Goal: Check status: Check status

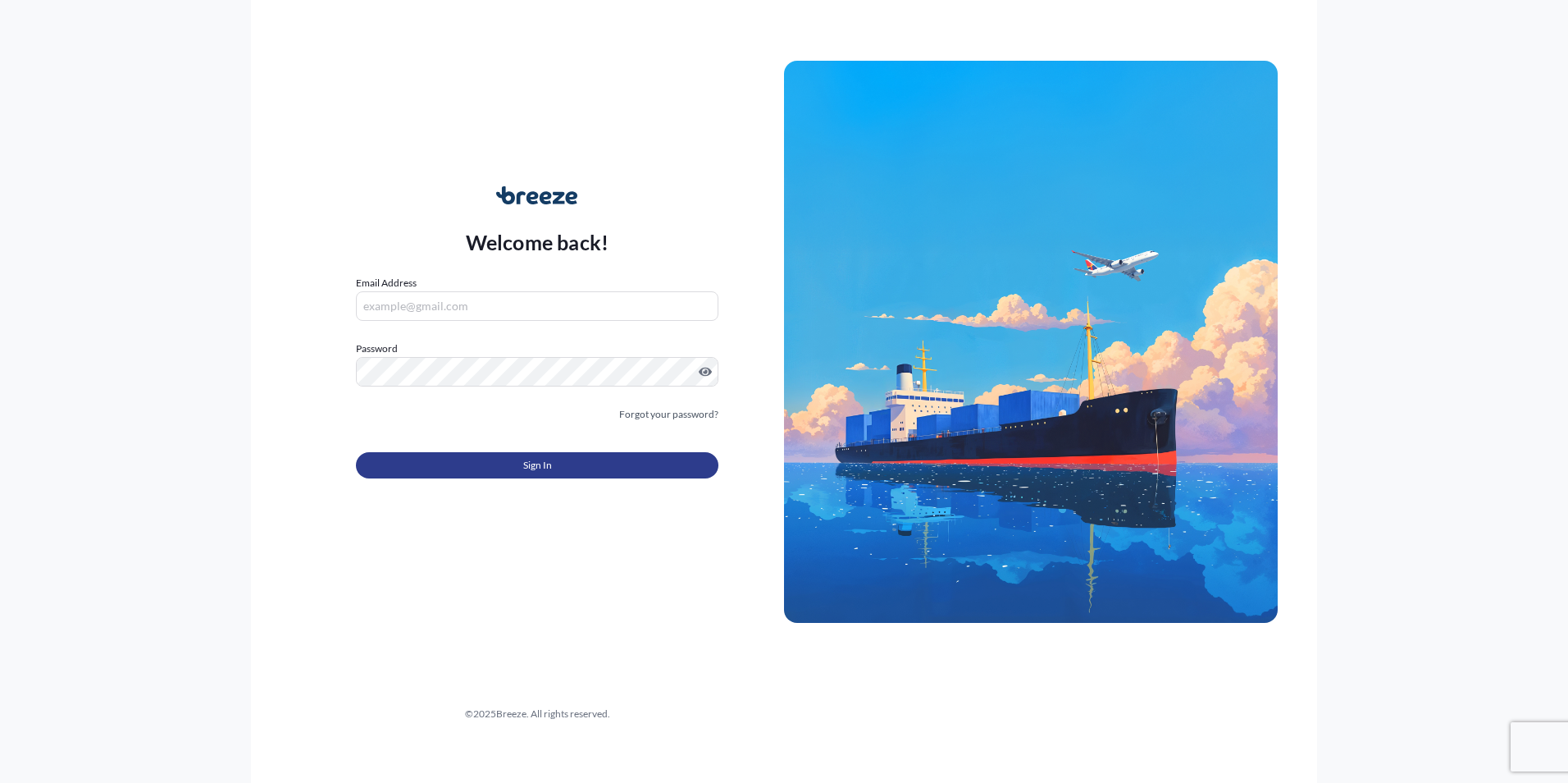
type input "[PERSON_NAME][EMAIL_ADDRESS][PERSON_NAME][DOMAIN_NAME]"
click at [553, 463] on button "Sign In" at bounding box center [537, 465] width 362 height 26
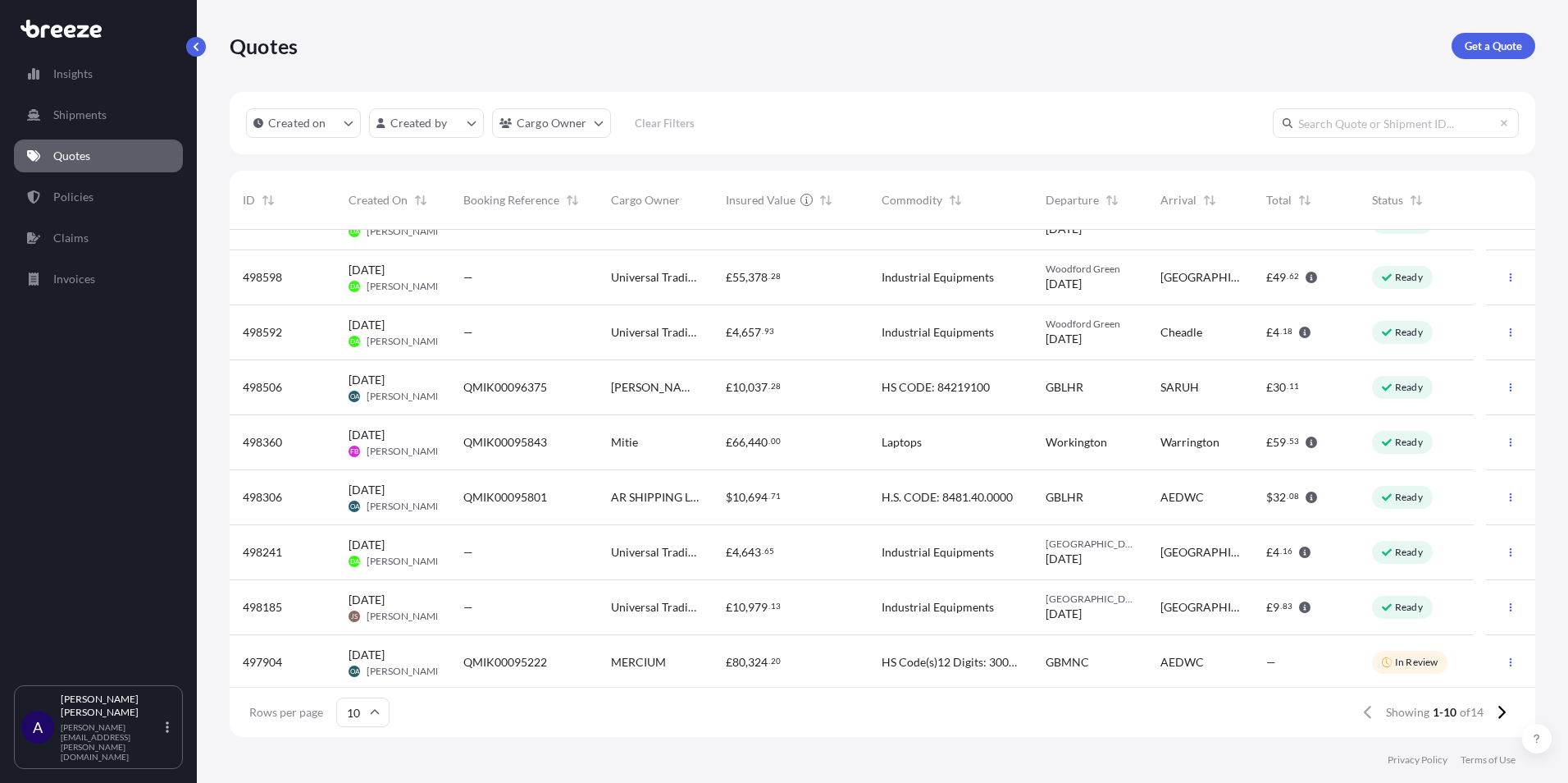
scroll to position [93, 0]
click at [1501, 719] on button at bounding box center [1500, 712] width 28 height 26
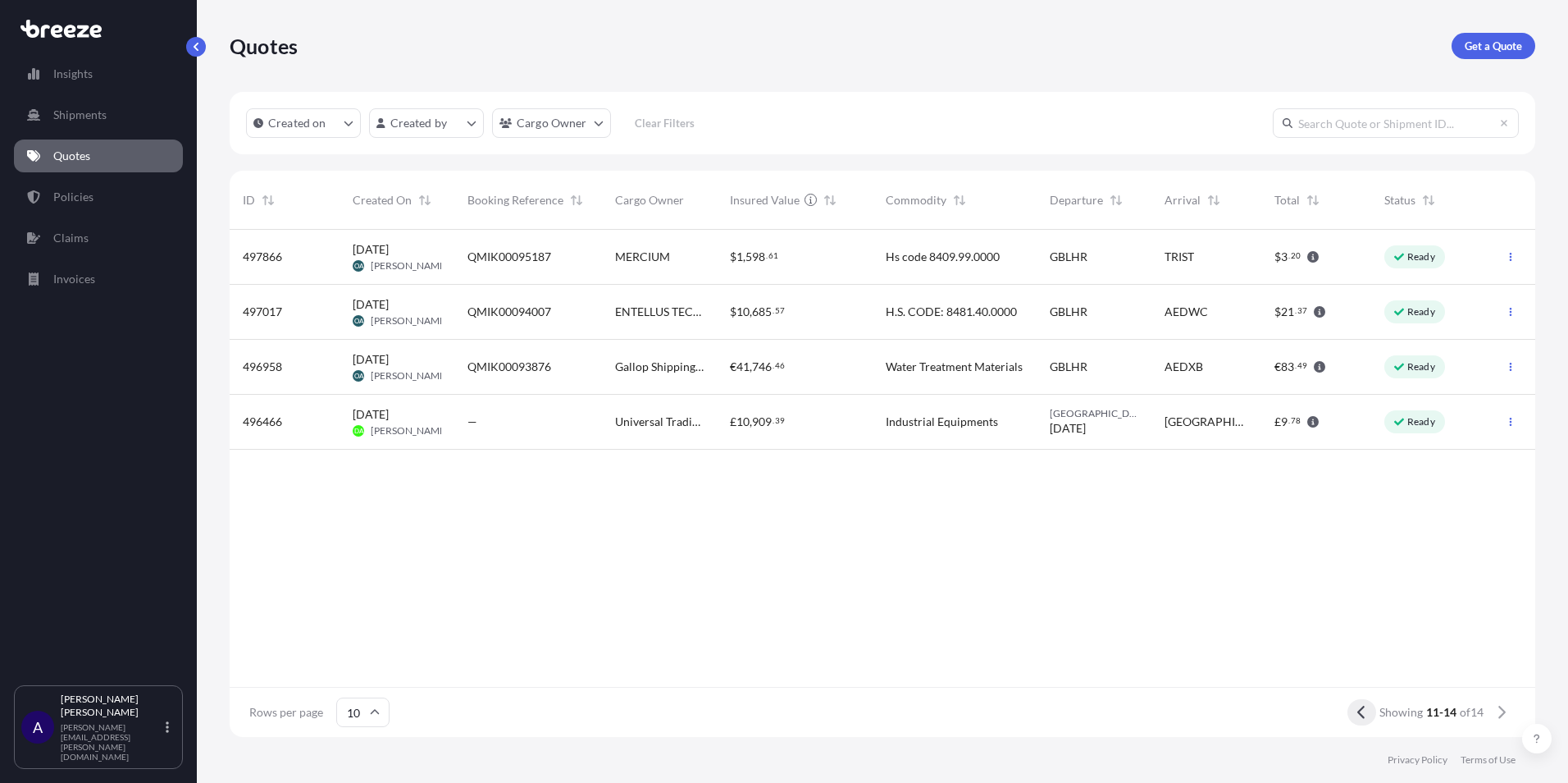
click at [1362, 708] on icon at bounding box center [1361, 711] width 9 height 15
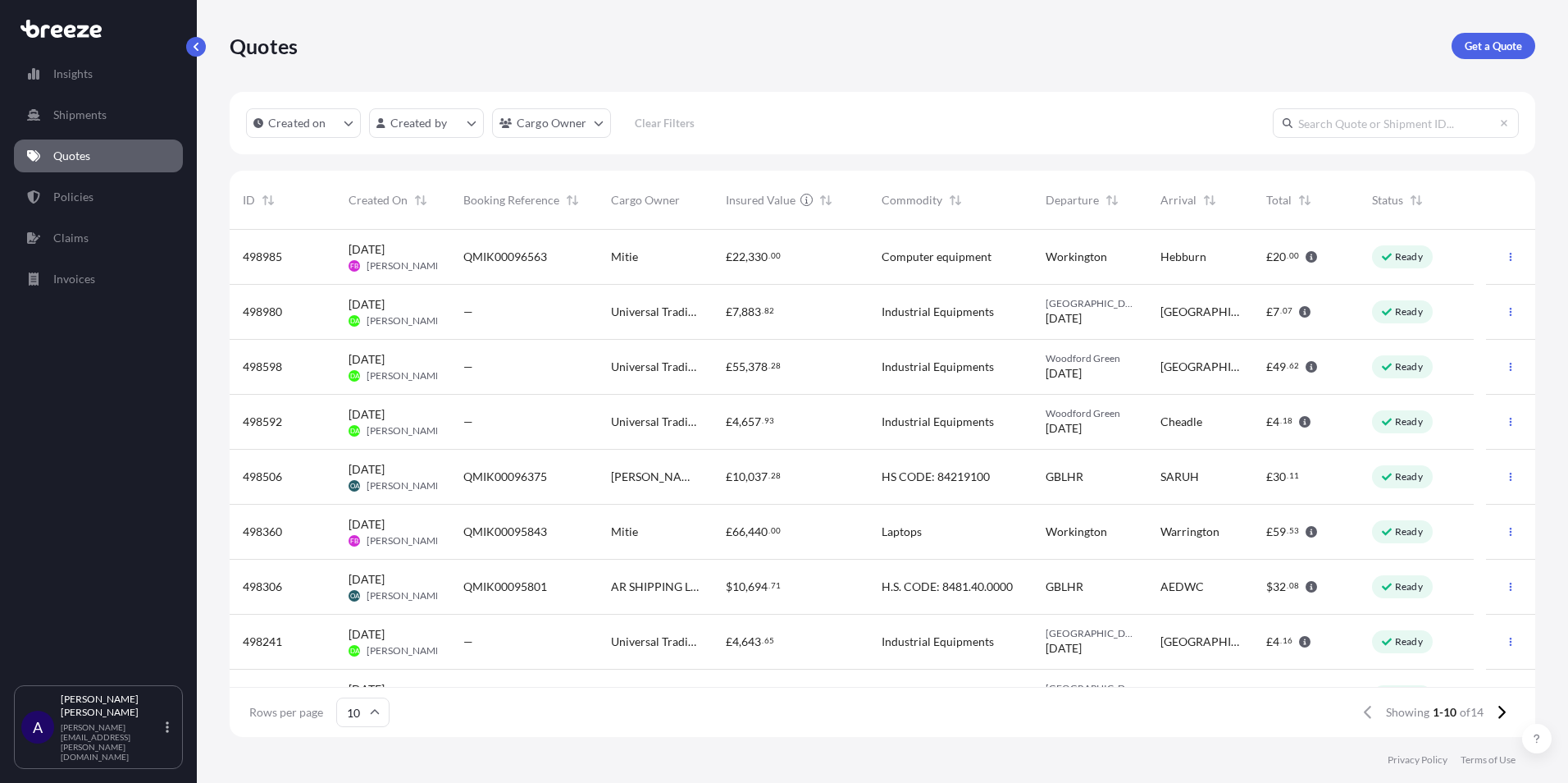
click at [558, 316] on div "—" at bounding box center [524, 312] width 121 height 17
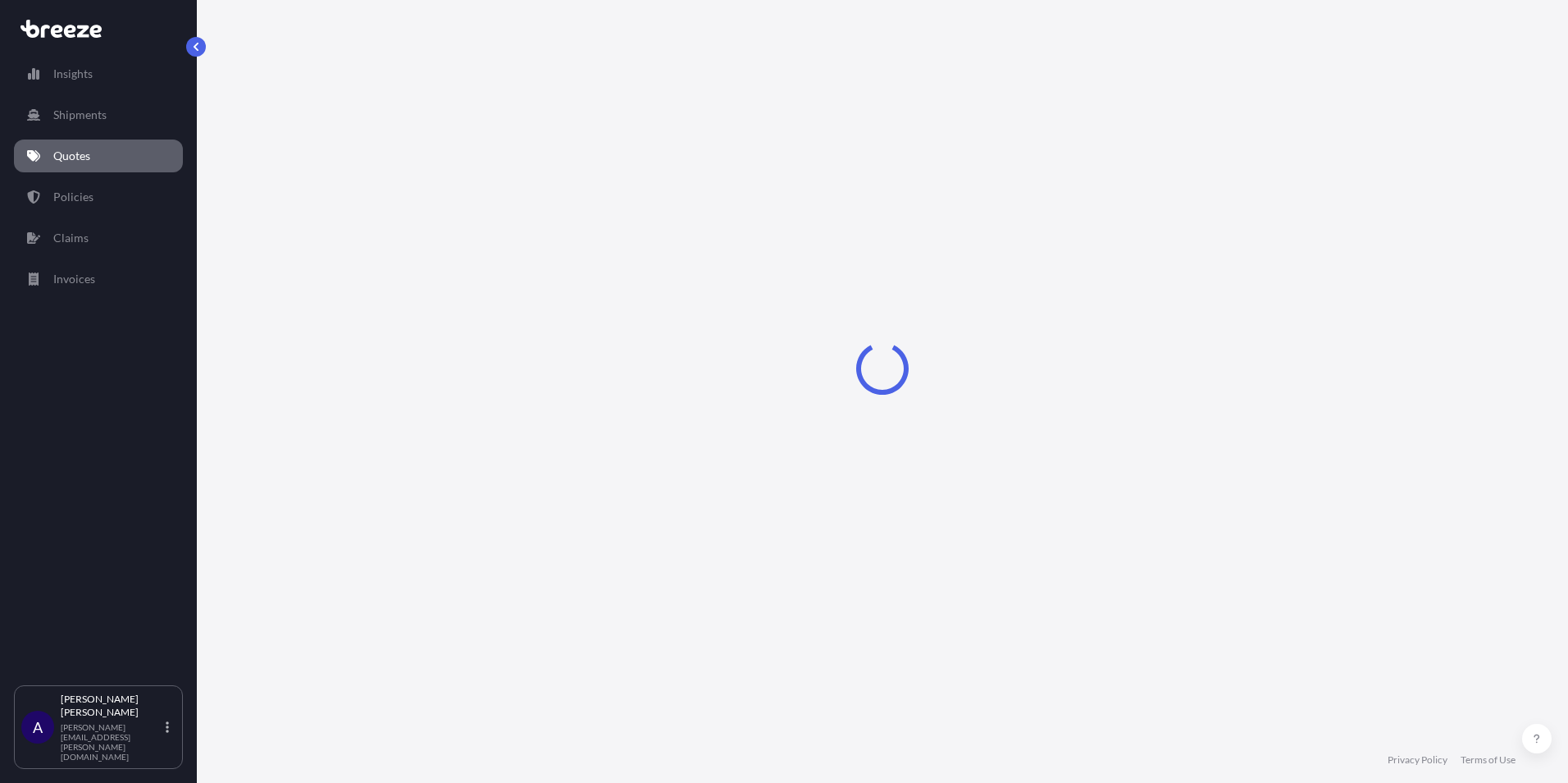
select select "Road"
select select "1"
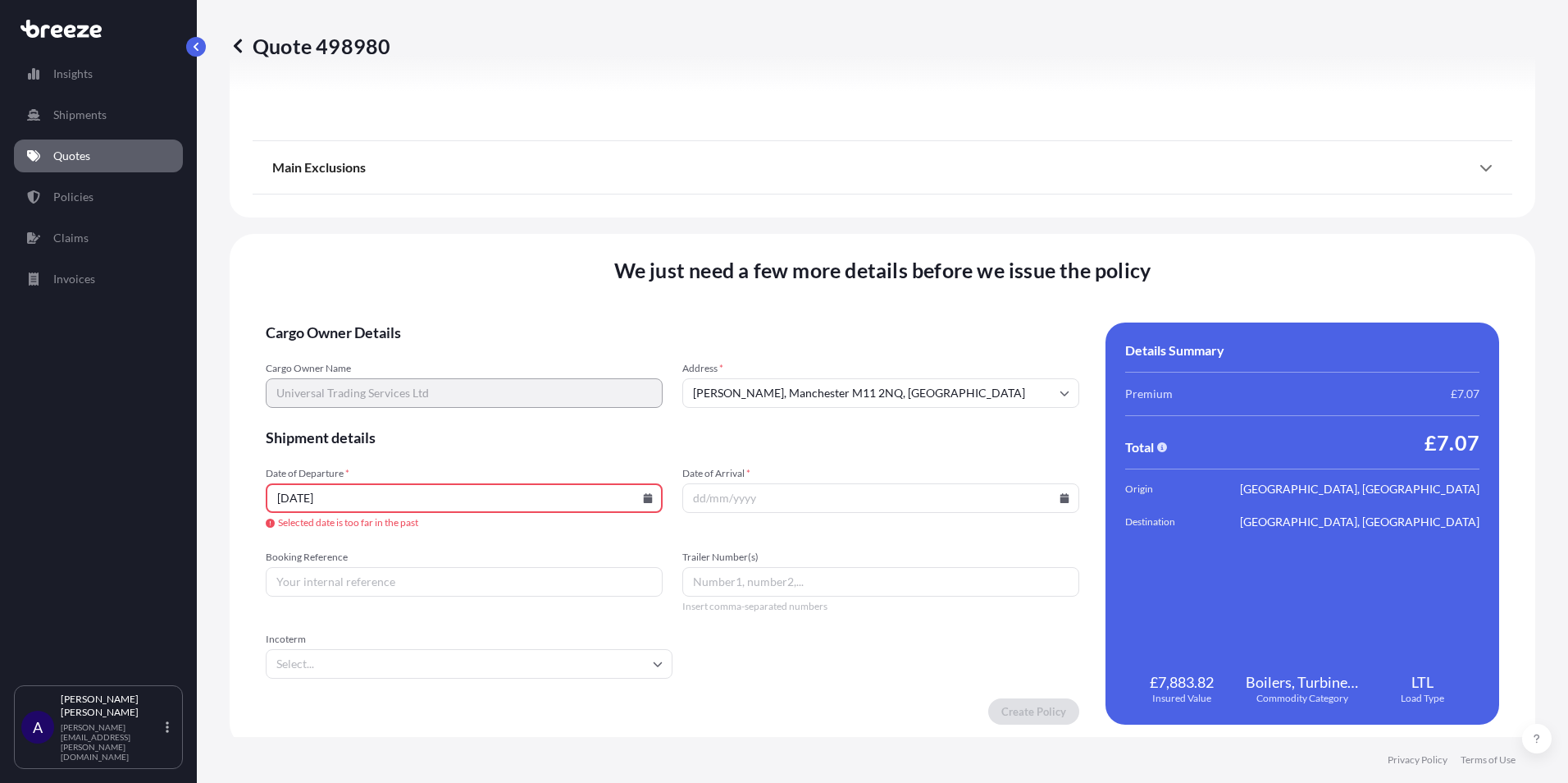
scroll to position [1858, 0]
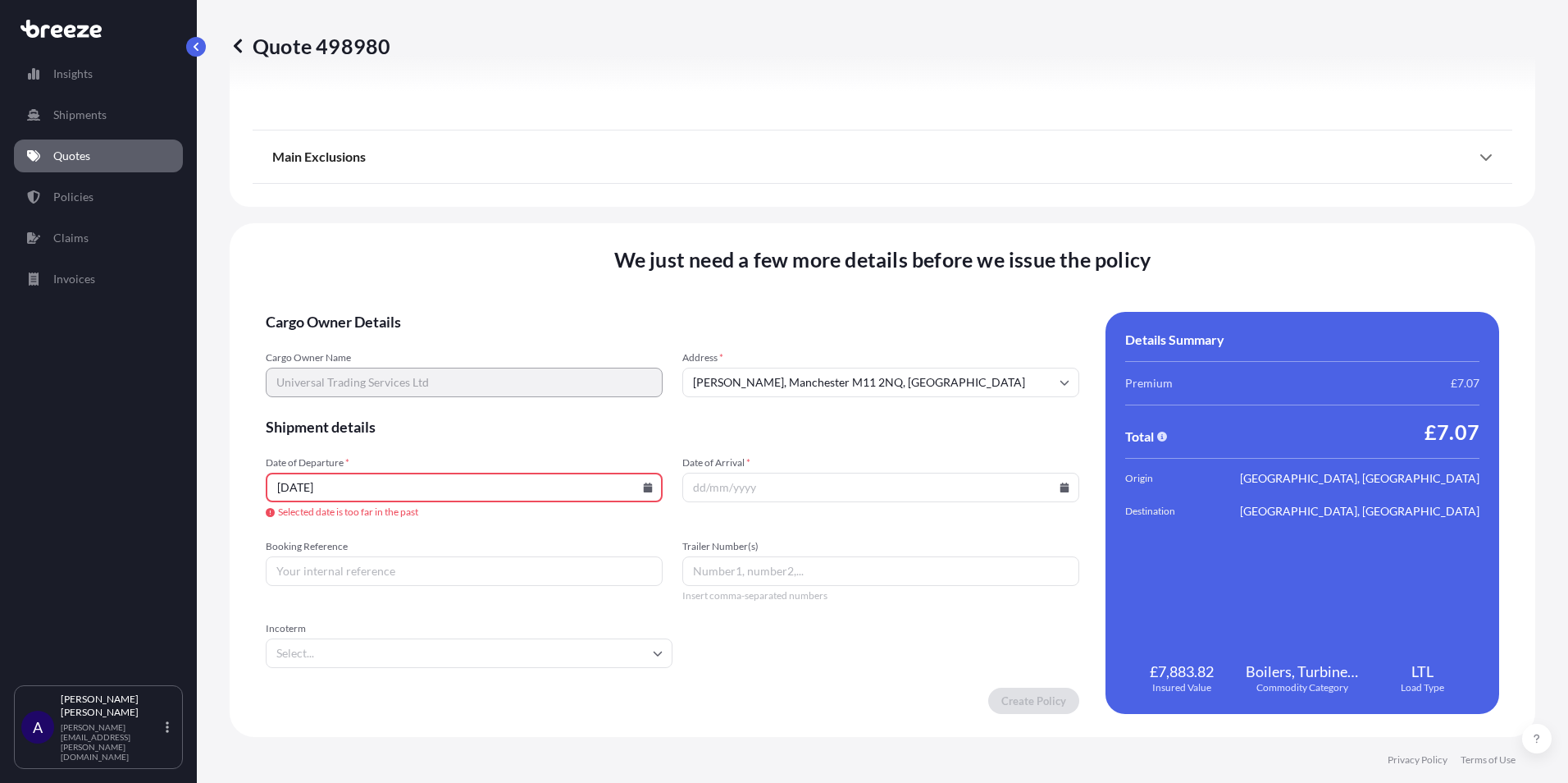
click at [555, 477] on input "[DATE]" at bounding box center [463, 487] width 397 height 29
click at [636, 492] on input "[DATE]" at bounding box center [463, 487] width 397 height 29
click at [643, 489] on icon at bounding box center [647, 487] width 9 height 10
click at [583, 219] on button at bounding box center [574, 211] width 26 height 26
click at [572, 208] on icon at bounding box center [574, 211] width 7 height 10
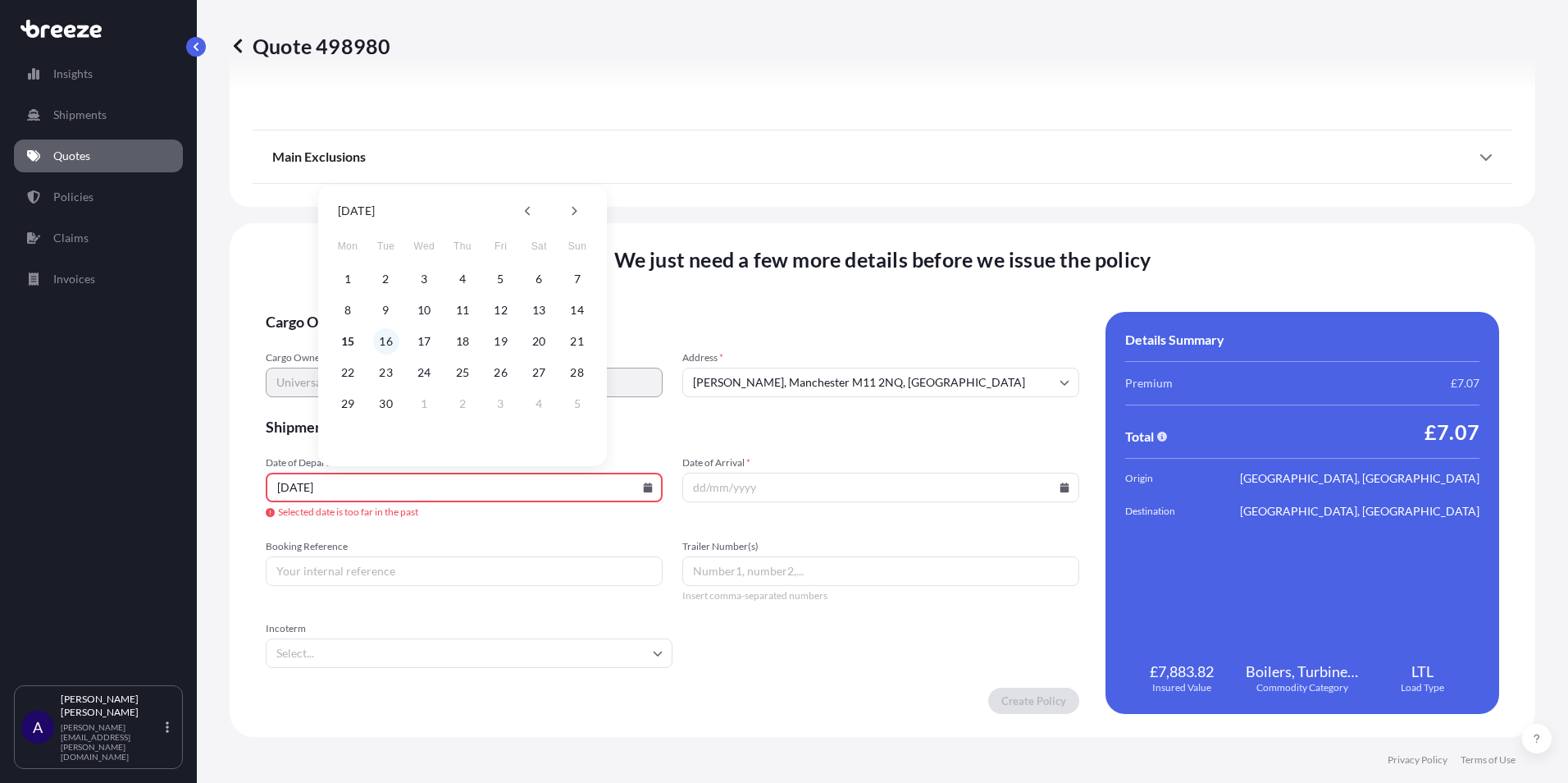
click at [385, 348] on button "16" at bounding box center [386, 341] width 26 height 26
type input "[DATE]"
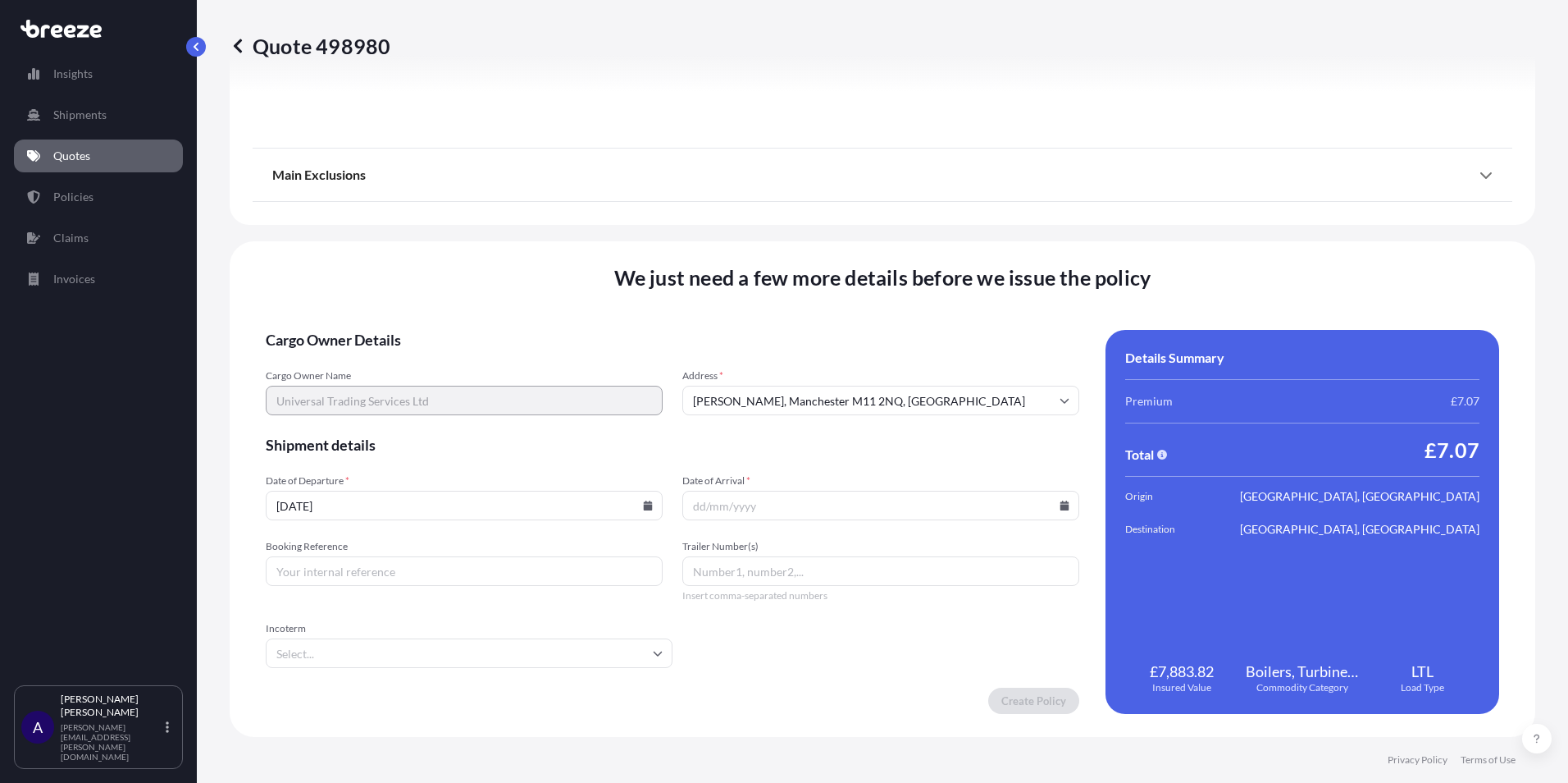
click at [749, 502] on input "Date of Arrival *" at bounding box center [880, 506] width 397 height 29
click at [1047, 511] on input "Date of Arrival *" at bounding box center [880, 506] width 397 height 29
click at [1061, 508] on icon at bounding box center [1065, 506] width 9 height 10
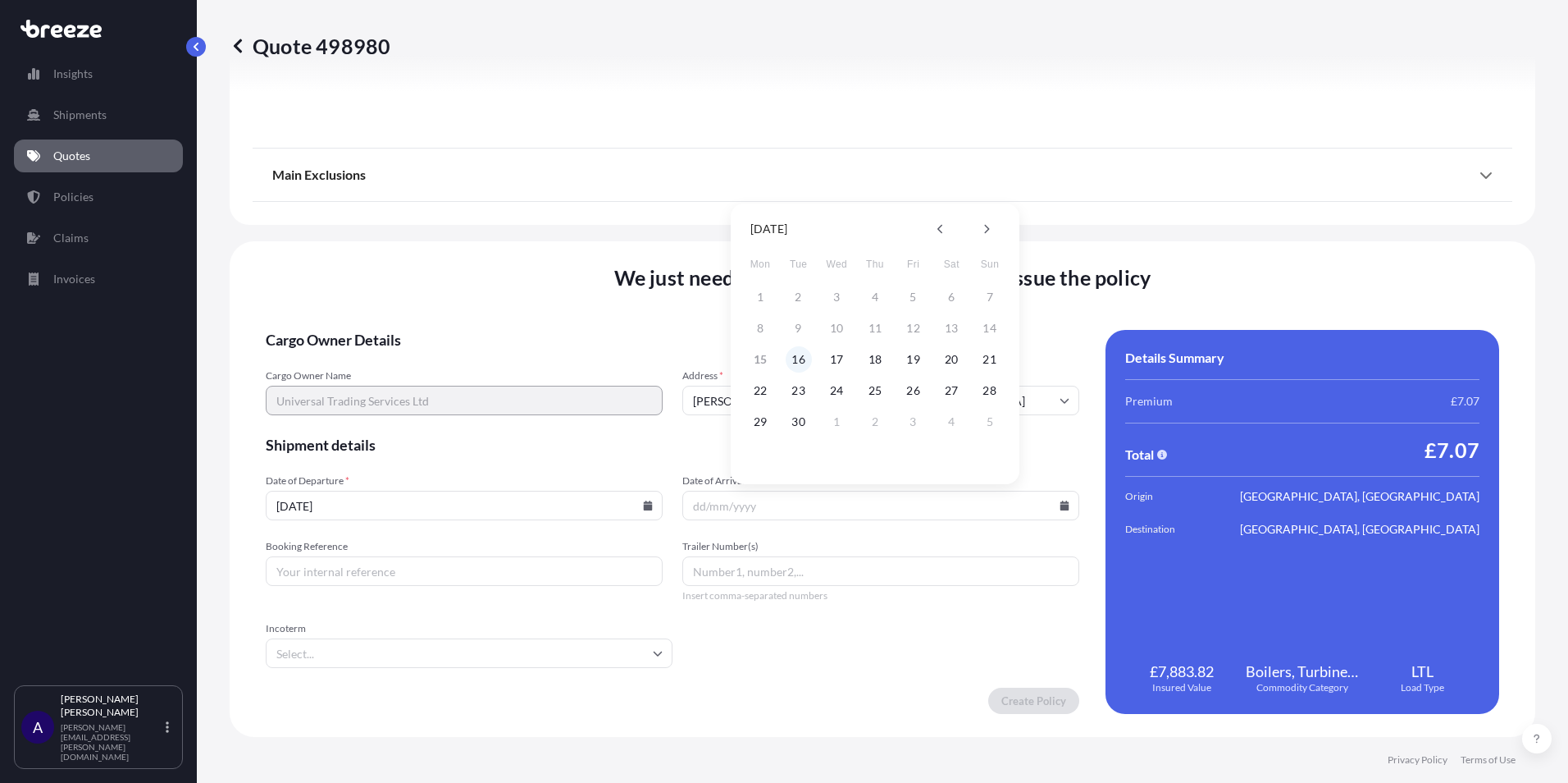
click at [801, 358] on button "16" at bounding box center [798, 359] width 26 height 26
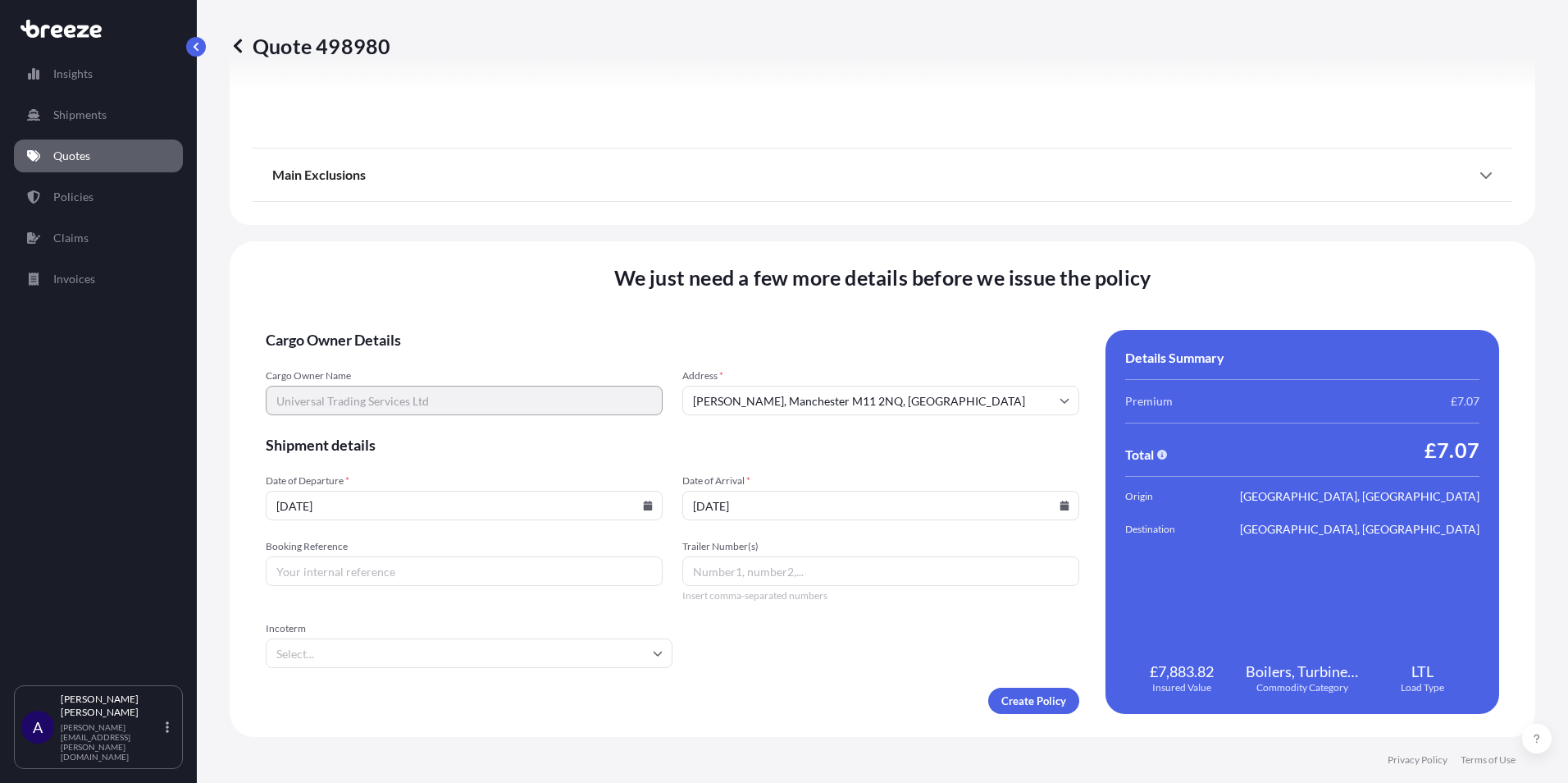
type input "[DATE]"
click at [481, 576] on input "Booking Reference" at bounding box center [463, 571] width 397 height 29
paste input "S00222368"
type input "S00222368"
click at [498, 645] on input "Incoterm" at bounding box center [468, 654] width 406 height 29
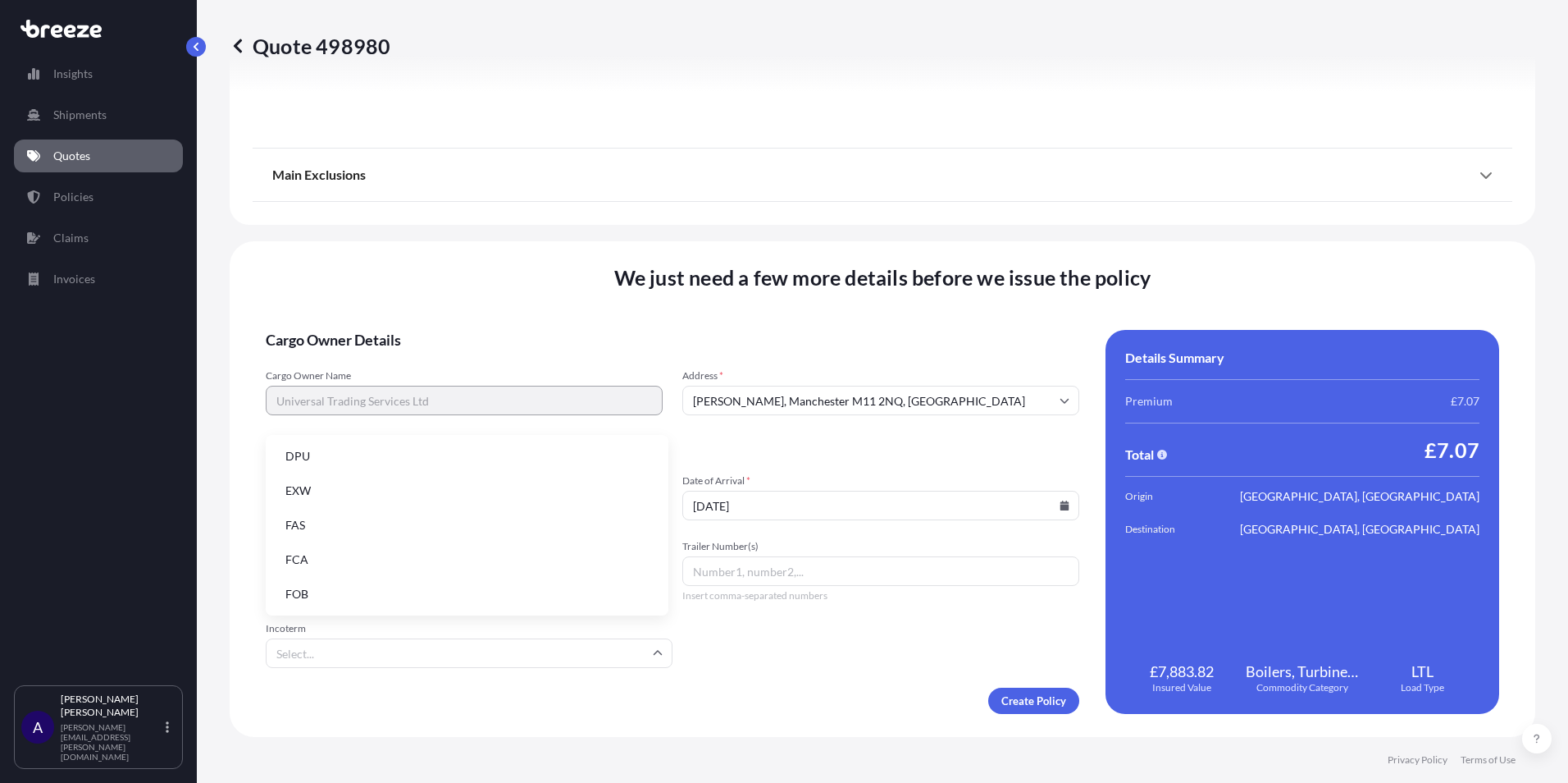
scroll to position [209, 0]
click at [353, 496] on li "EXW" at bounding box center [467, 490] width 390 height 31
click at [775, 665] on form "Cargo Owner Details Cargo Owner Name Universal Trading Services Ltd Address * […" at bounding box center [672, 522] width 814 height 384
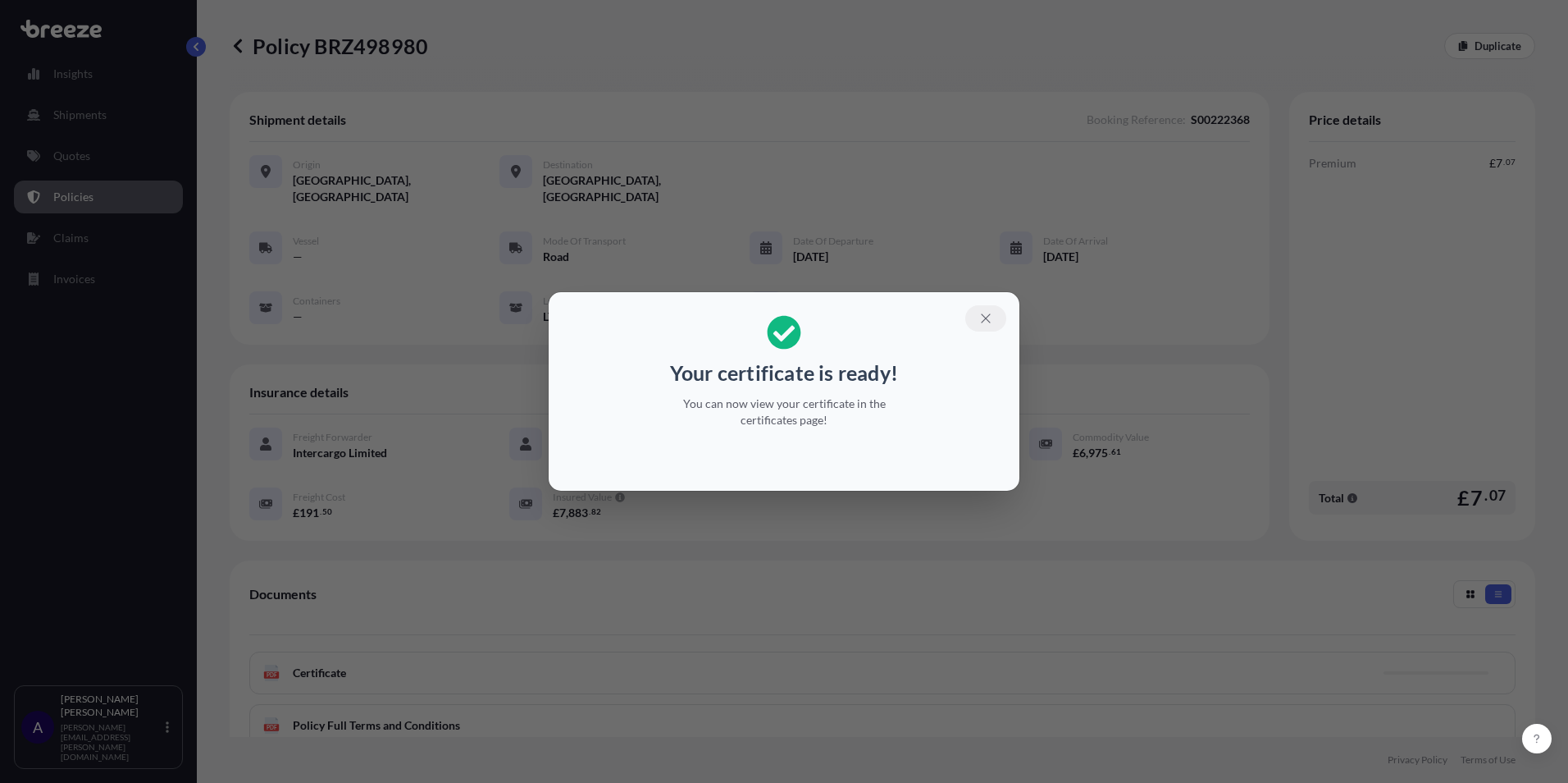
click at [990, 320] on icon "button" at bounding box center [985, 318] width 15 height 15
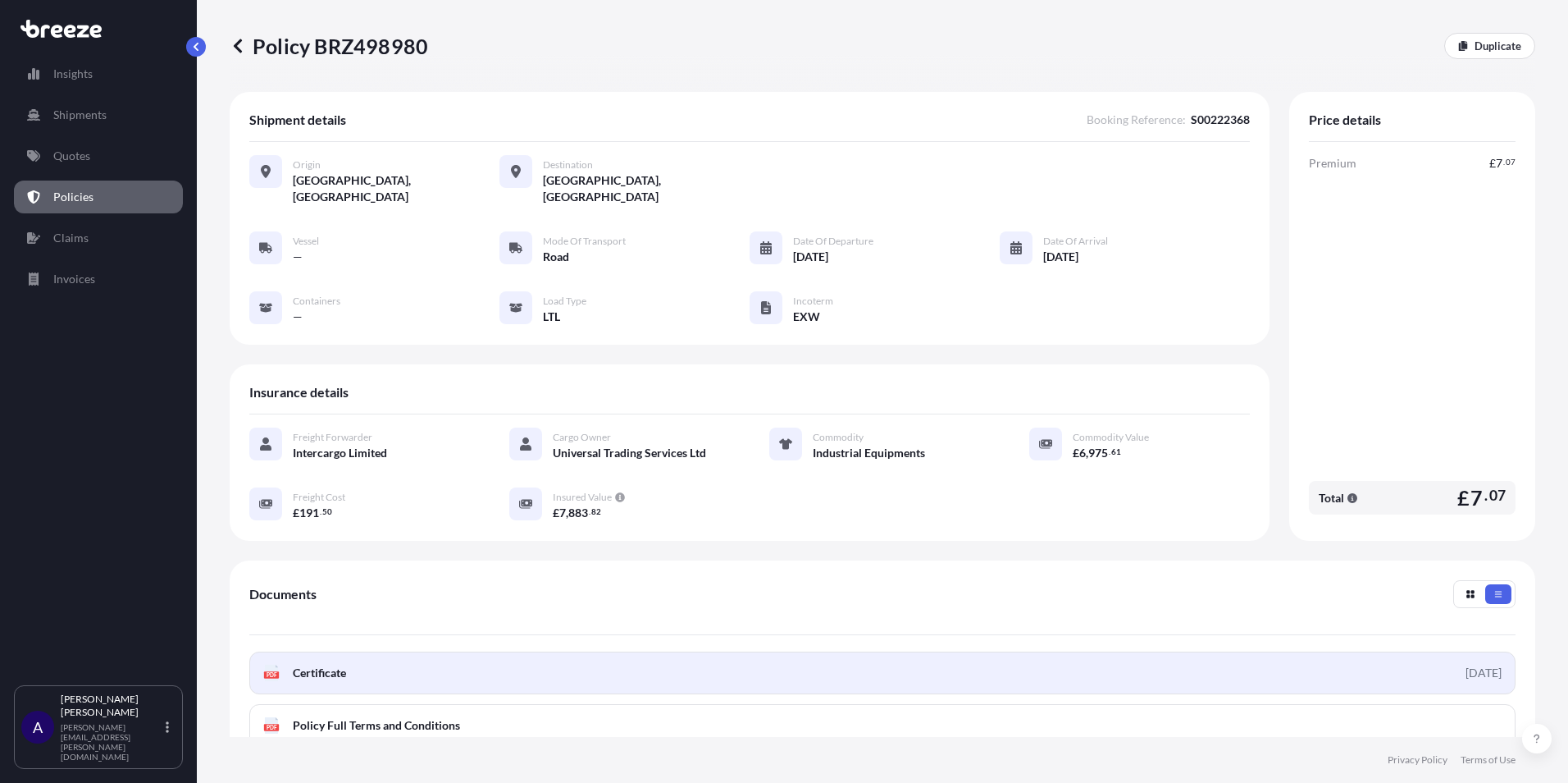
click at [1372, 661] on link "PDF Certificate [DATE]" at bounding box center [882, 673] width 1266 height 43
